Goal: Task Accomplishment & Management: Manage account settings

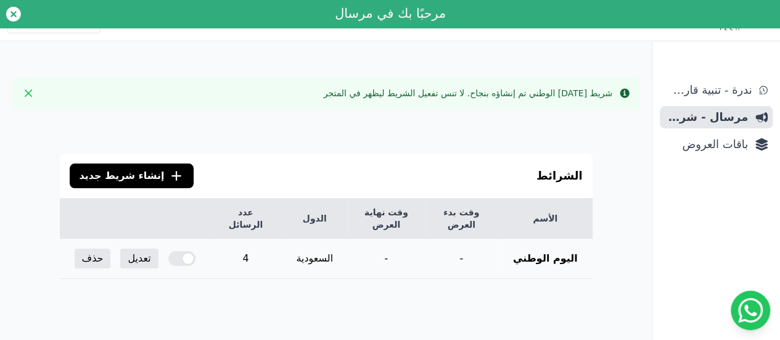
click at [168, 251] on div at bounding box center [181, 258] width 27 height 15
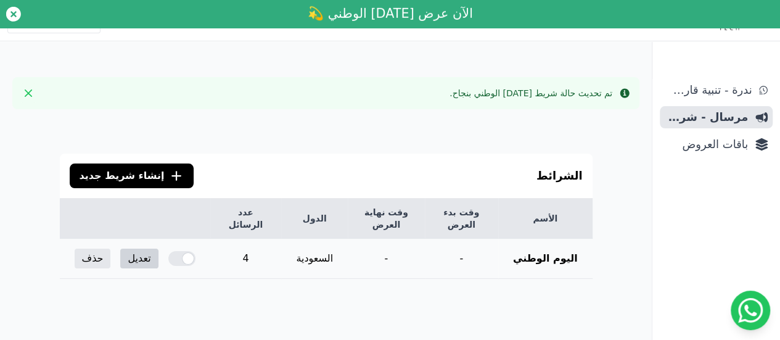
click at [136, 248] on link "تعديل" at bounding box center [139, 258] width 38 height 20
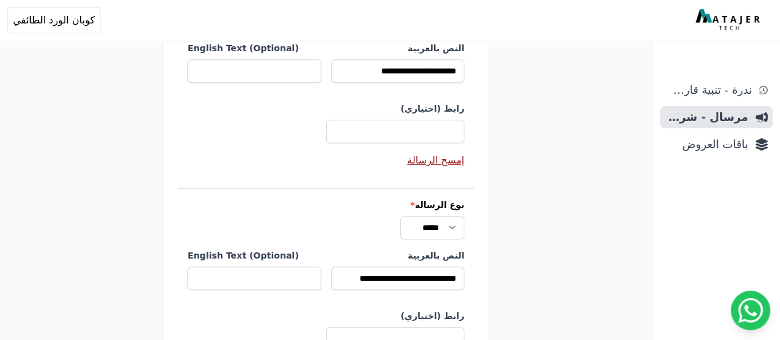
scroll to position [266, 0]
click at [443, 76] on input "**********" at bounding box center [397, 70] width 133 height 23
drag, startPoint x: 436, startPoint y: 72, endPoint x: 466, endPoint y: 73, distance: 29.6
click at [466, 73] on div "**********" at bounding box center [326, 79] width 296 height 195
click at [388, 75] on input "**********" at bounding box center [397, 70] width 133 height 23
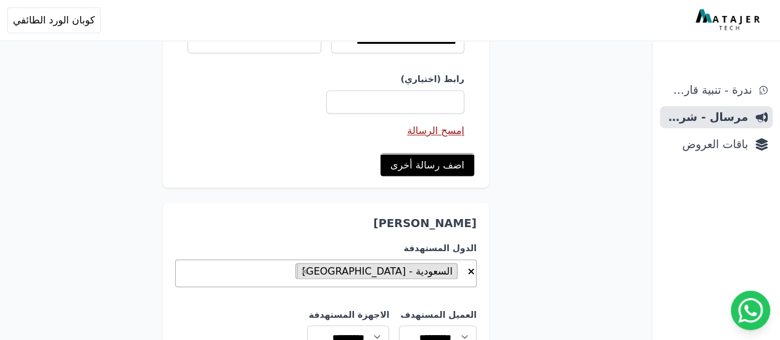
scroll to position [1124, 0]
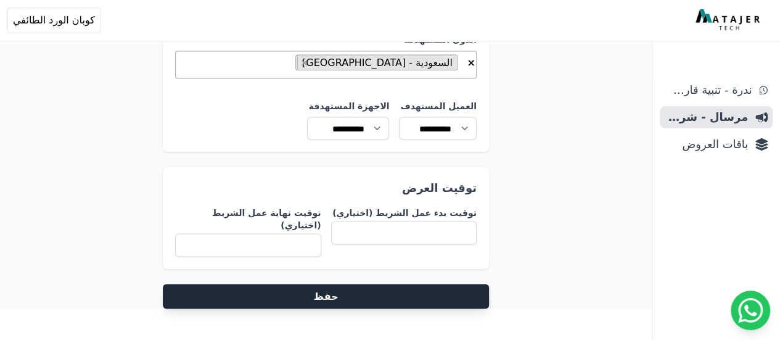
type input "**********"
click at [393, 284] on button "حفظ" at bounding box center [326, 296] width 326 height 25
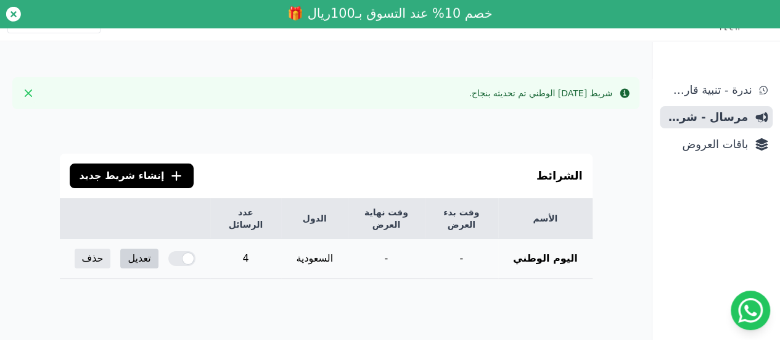
click at [133, 248] on link "تعديل" at bounding box center [139, 258] width 38 height 20
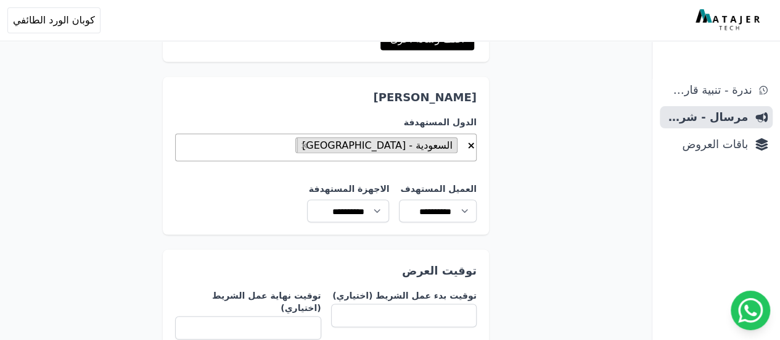
scroll to position [1124, 0]
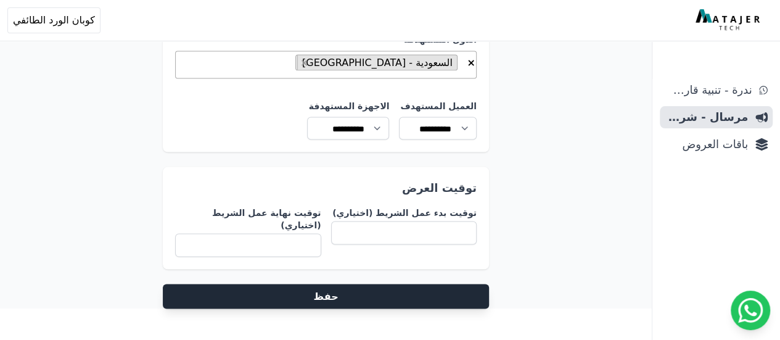
click at [359, 285] on button "حفظ" at bounding box center [326, 296] width 326 height 25
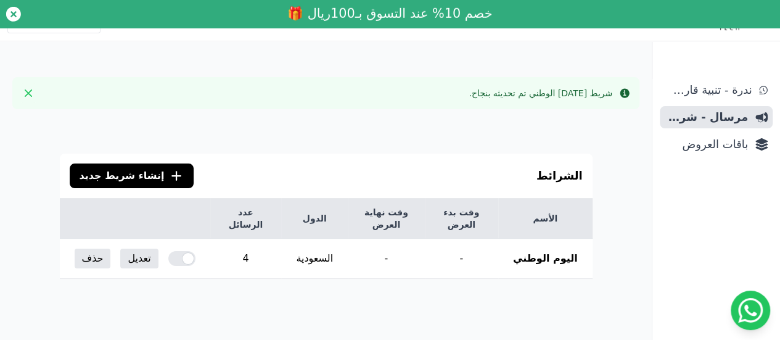
click at [169, 176] on icon ".cls-1{fill:none;stroke:#fff;stroke-linecap:round;stroke-linejoin:round;stroke-…" at bounding box center [176, 175] width 15 height 15
click at [602, 88] on div "شريط اليوم الوطني تم تحديثه بنجاح." at bounding box center [540, 93] width 144 height 12
click at [701, 96] on span "ندرة - تنبية قارب علي النفاذ" at bounding box center [707, 89] width 87 height 17
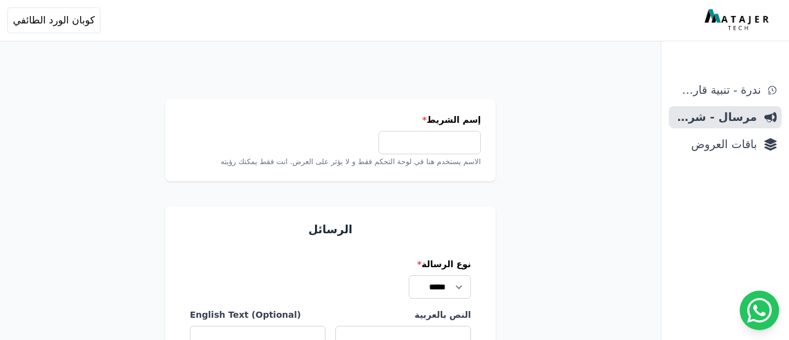
select select
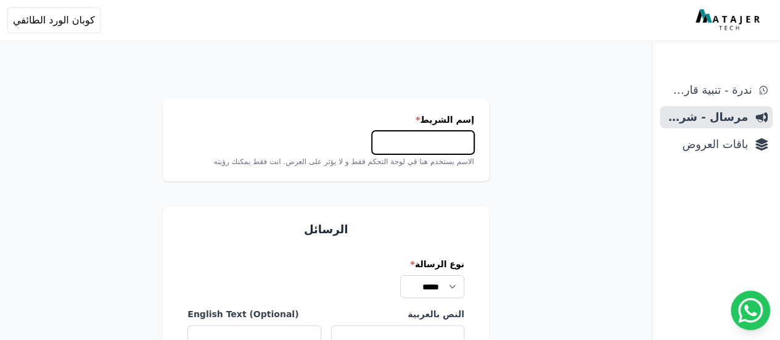
click at [414, 147] on input "إسم الشريط *" at bounding box center [423, 142] width 102 height 23
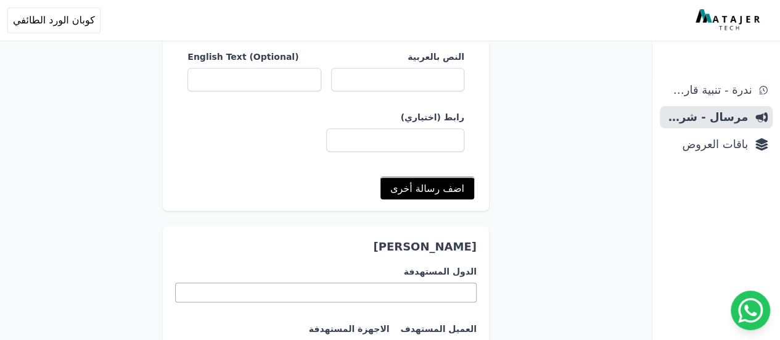
scroll to position [258, 0]
type input "**********"
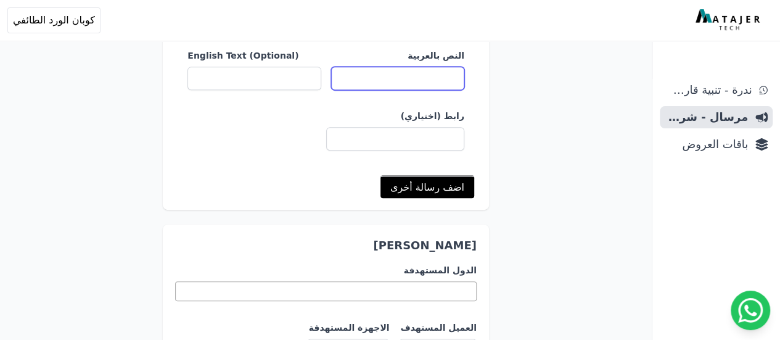
click at [412, 80] on input "النص بالعربية" at bounding box center [397, 78] width 133 height 23
type input "**********"
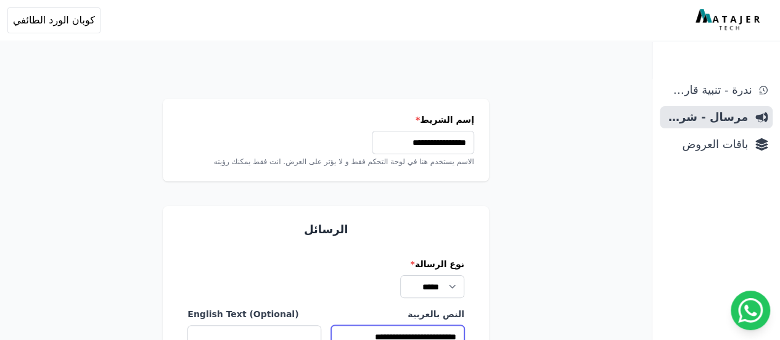
scroll to position [484, 0]
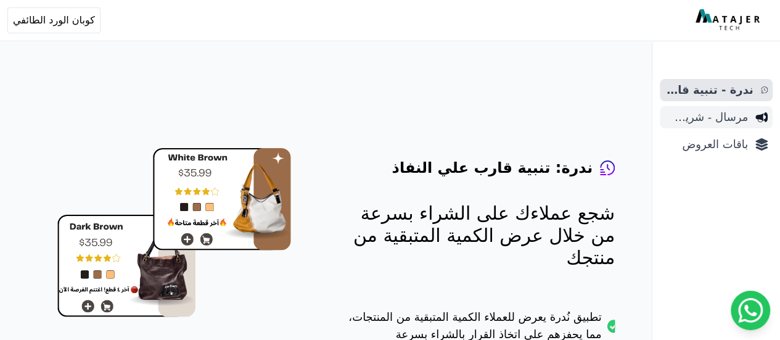
click at [701, 120] on span "مرسال - شريط دعاية" at bounding box center [705, 116] width 83 height 17
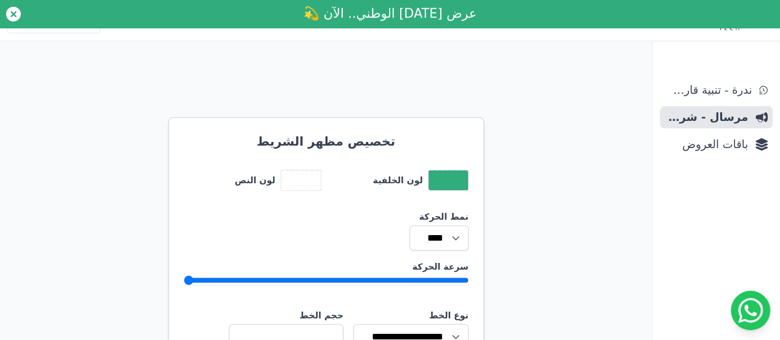
scroll to position [211, 0]
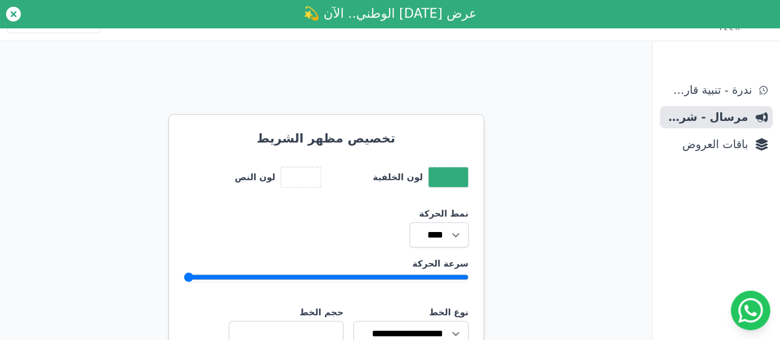
drag, startPoint x: 431, startPoint y: 261, endPoint x: 448, endPoint y: 262, distance: 16.7
click at [448, 272] on input "سرعة الحركة" at bounding box center [326, 277] width 285 height 10
drag, startPoint x: 464, startPoint y: 262, endPoint x: 439, endPoint y: 265, distance: 24.8
type input "*"
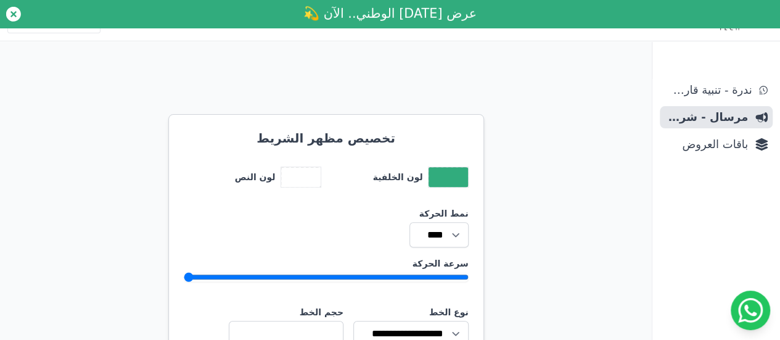
click at [439, 272] on input "سرعة الحركة" at bounding box center [326, 277] width 285 height 10
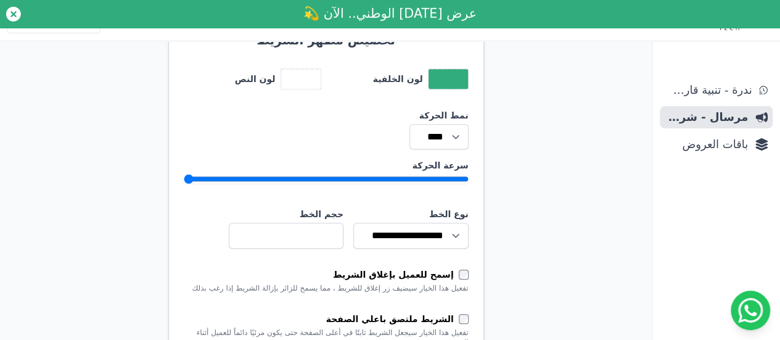
scroll to position [310, 0]
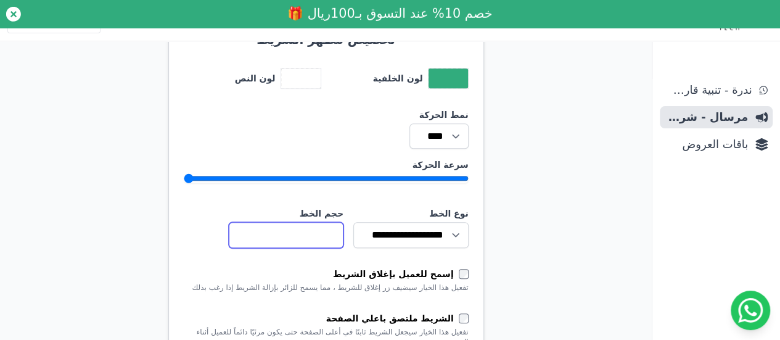
click at [334, 224] on input "**" at bounding box center [286, 235] width 115 height 26
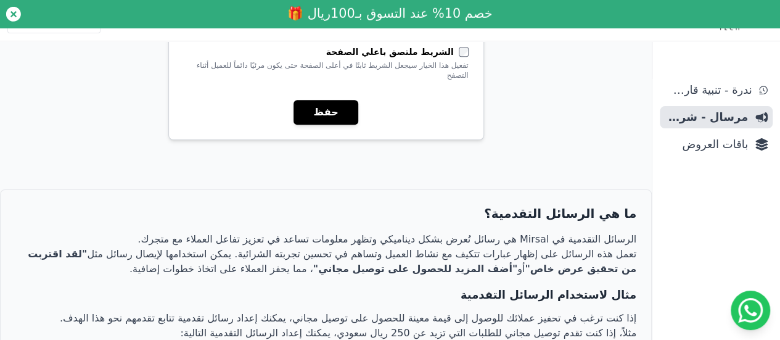
scroll to position [575, 0]
type input "**"
click at [330, 101] on button "حفظ" at bounding box center [325, 113] width 64 height 25
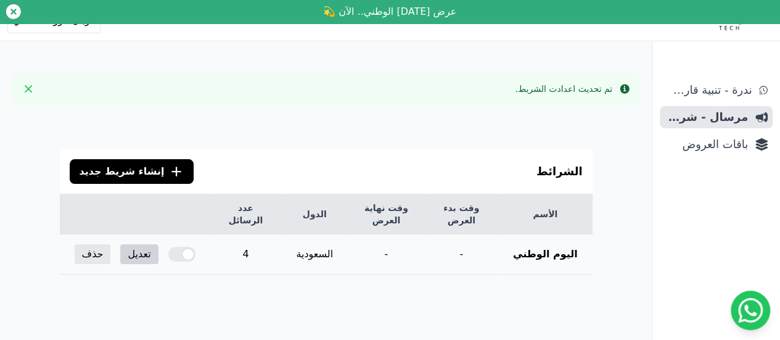
click at [137, 244] on link "تعديل" at bounding box center [139, 254] width 38 height 20
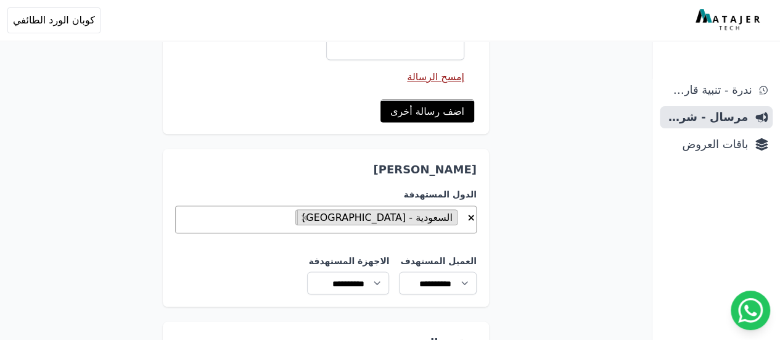
scroll to position [1124, 0]
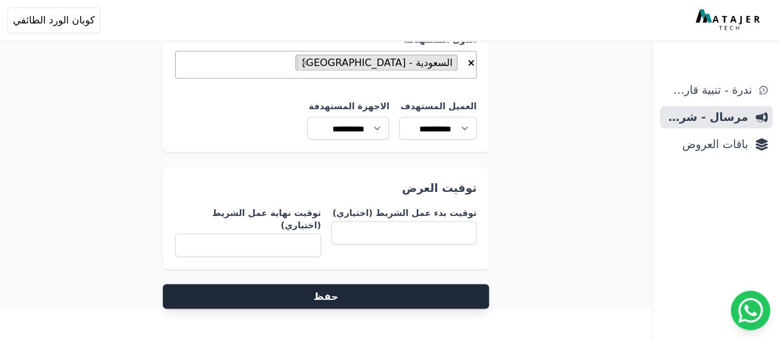
click at [347, 285] on button "حفظ" at bounding box center [326, 296] width 326 height 25
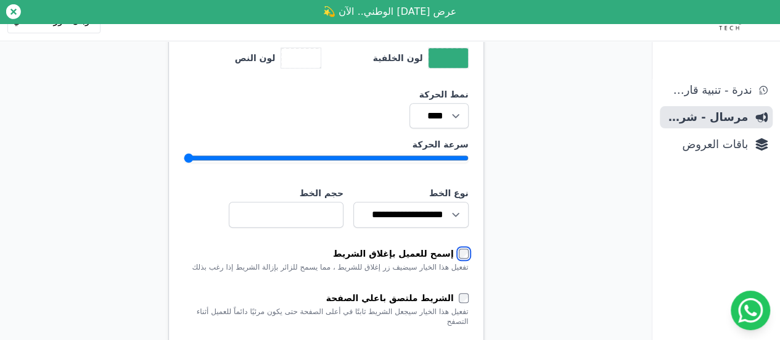
scroll to position [367, 0]
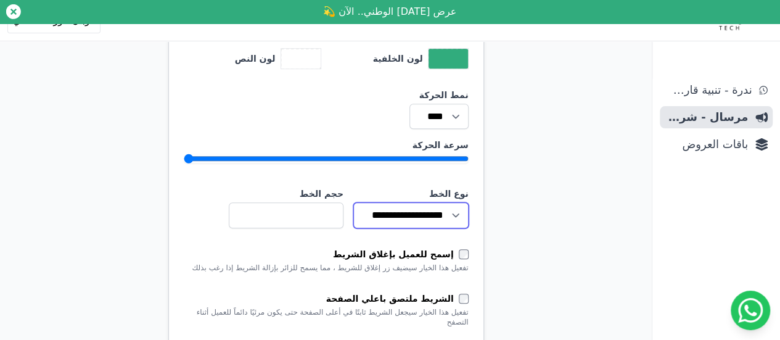
click at [447, 202] on select "**********" at bounding box center [410, 214] width 115 height 25
select select "*******"
click at [353, 202] on select "**********" at bounding box center [410, 214] width 115 height 25
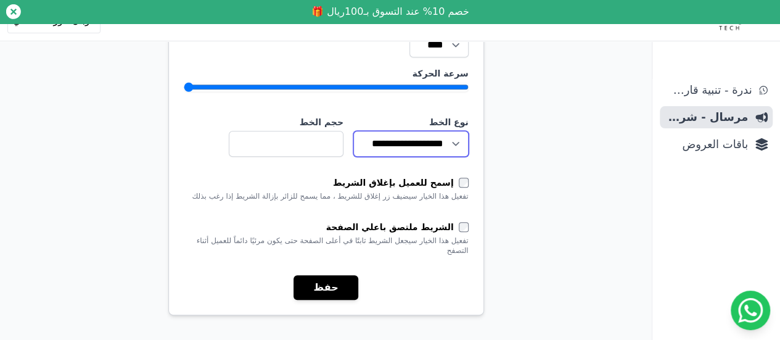
scroll to position [441, 0]
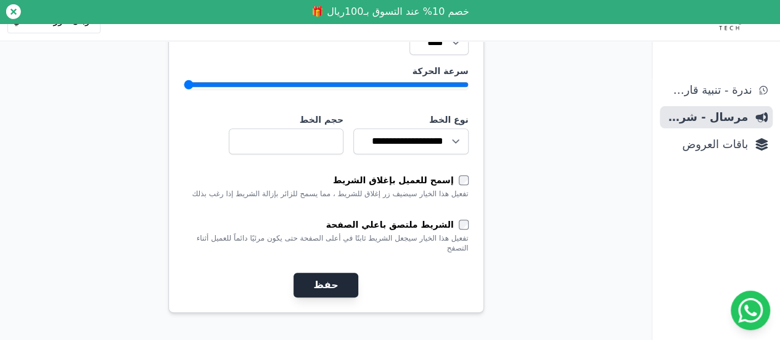
click at [320, 272] on button "حفظ" at bounding box center [325, 284] width 64 height 25
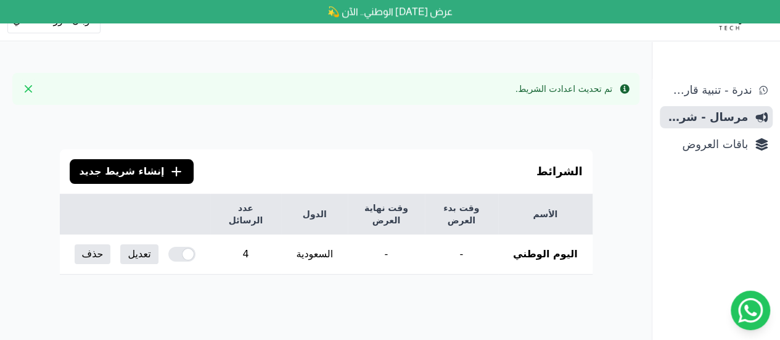
click at [348, 261] on table "الأسم وقت بدء العرض وقت نهاية العرض الدول عدد الرسائل اليوم الوطني - - السعودية…" at bounding box center [326, 234] width 533 height 81
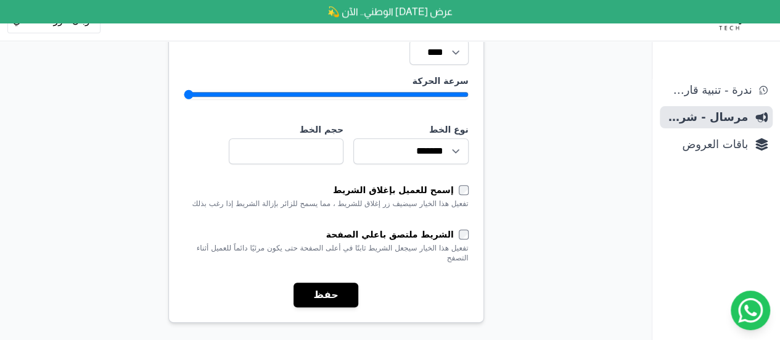
scroll to position [422, 0]
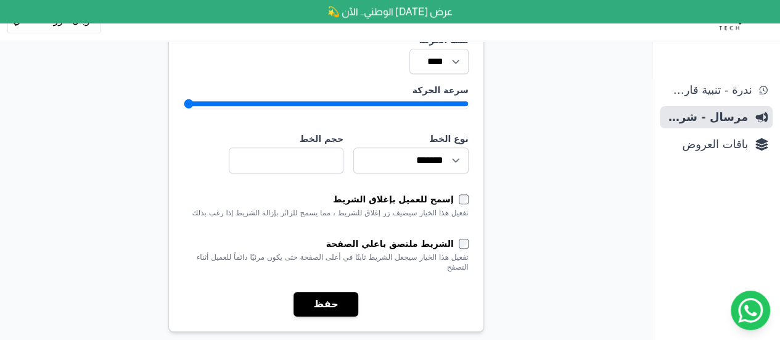
click at [447, 99] on input "سرعة الحركة" at bounding box center [326, 104] width 285 height 10
drag, startPoint x: 436, startPoint y: 87, endPoint x: 454, endPoint y: 88, distance: 17.9
click at [454, 99] on input "سرعة الحركة" at bounding box center [326, 104] width 285 height 10
drag, startPoint x: 462, startPoint y: 88, endPoint x: 229, endPoint y: 100, distance: 233.3
type input "*"
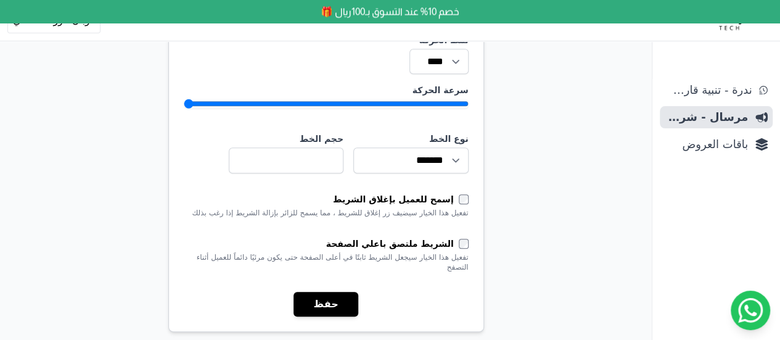
click at [229, 100] on input "سرعة الحركة" at bounding box center [326, 104] width 285 height 10
click at [339, 292] on button "حفظ" at bounding box center [325, 304] width 64 height 25
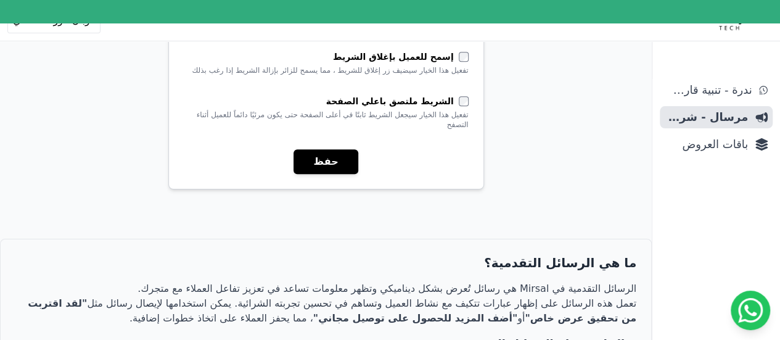
scroll to position [535, 0]
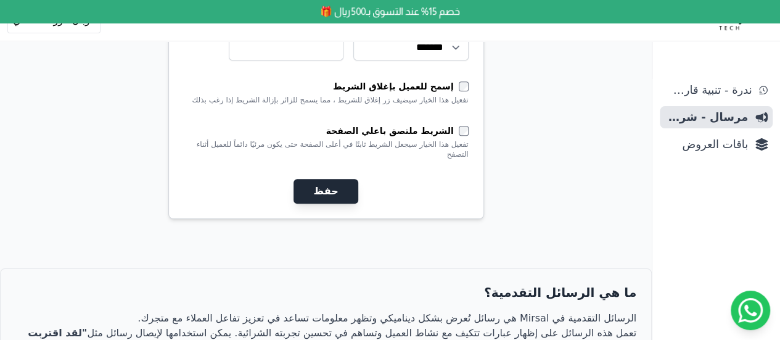
click at [315, 179] on button "حفظ" at bounding box center [325, 191] width 64 height 25
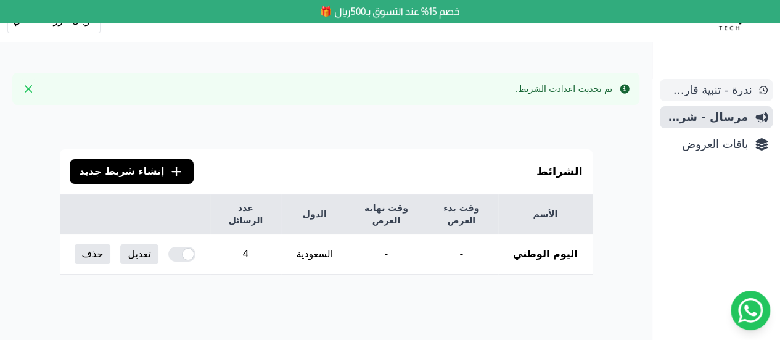
click at [720, 93] on span "ندرة - تنبية قارب علي النفاذ" at bounding box center [707, 89] width 87 height 17
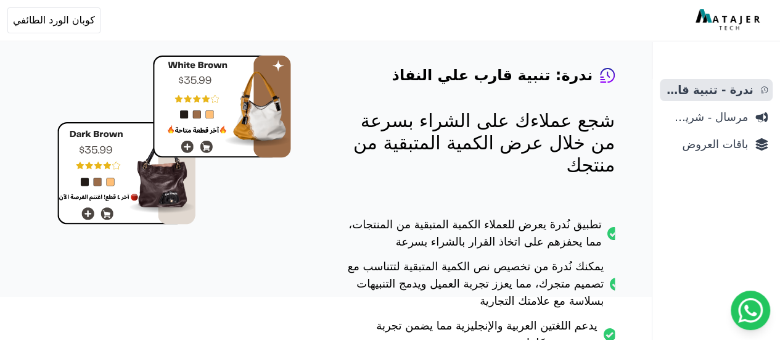
scroll to position [96, 0]
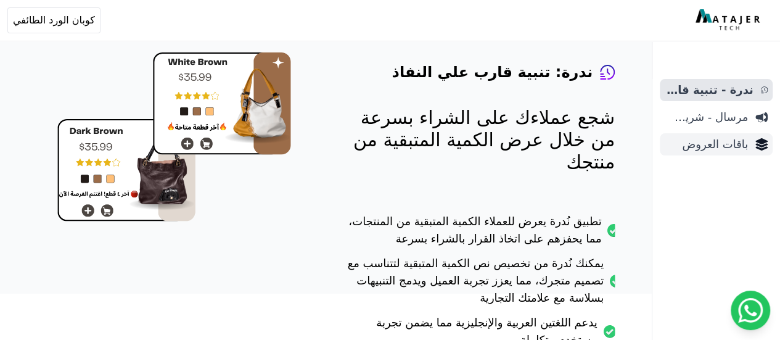
click at [705, 147] on span "باقات العروض" at bounding box center [705, 144] width 83 height 17
